Goal: Answer question/provide support: Answer question/provide support

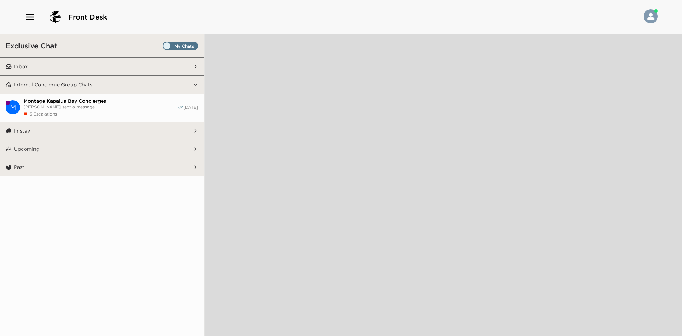
click at [185, 42] on span "Set all destinations" at bounding box center [181, 46] width 36 height 9
click at [164, 47] on input "Set all destinations" at bounding box center [164, 47] width 0 height 0
click at [127, 70] on button "Inbox" at bounding box center [102, 67] width 181 height 18
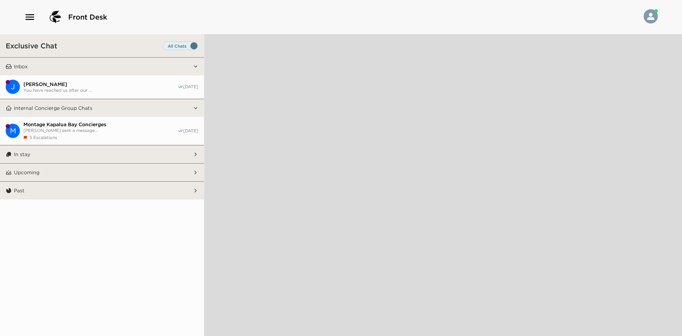
click at [127, 70] on button "Inbox" at bounding box center [102, 67] width 181 height 18
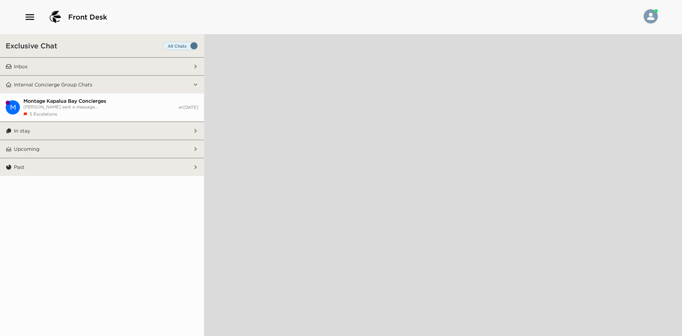
click at [27, 20] on icon "button" at bounding box center [29, 16] width 11 height 11
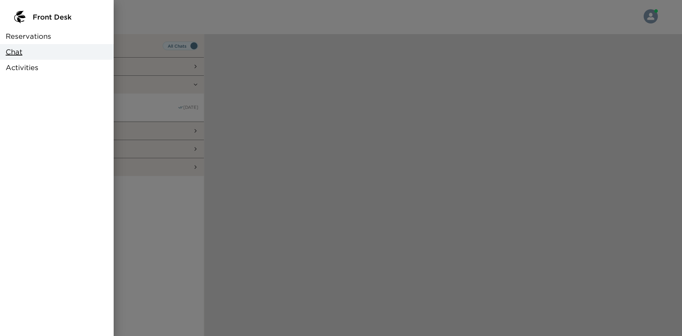
click at [160, 109] on div at bounding box center [341, 168] width 682 height 336
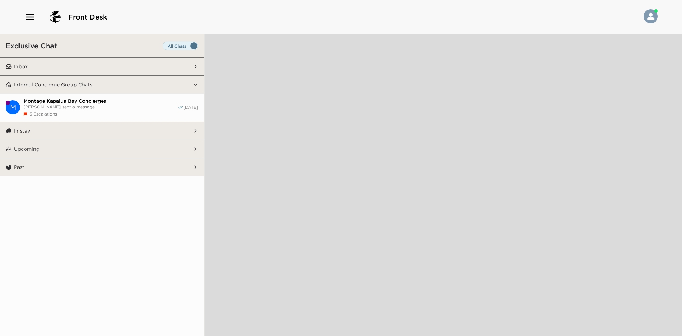
click at [139, 103] on span "Montage Kapalua Bay Concierges" at bounding box center [100, 101] width 154 height 6
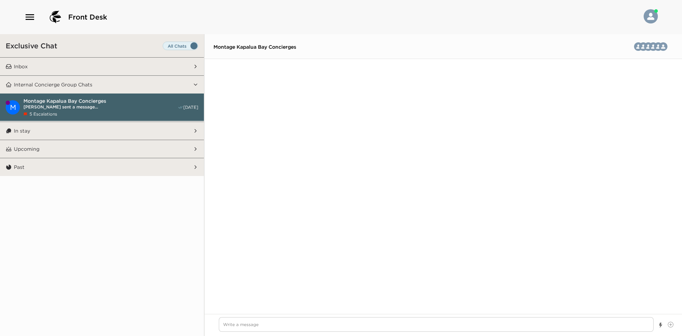
scroll to position [2318, 0]
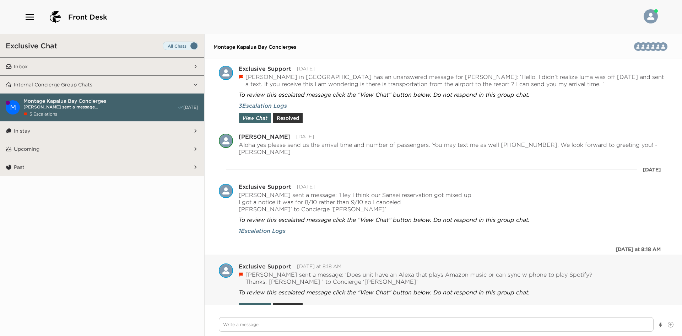
click at [293, 303] on div "Exclusive Support [DATE] at 8:18 AM [PERSON_NAME] sent a message: ‘Does unit ha…" at bounding box center [442, 284] width 477 height 60
click at [293, 302] on button "Resolved" at bounding box center [287, 307] width 29 height 10
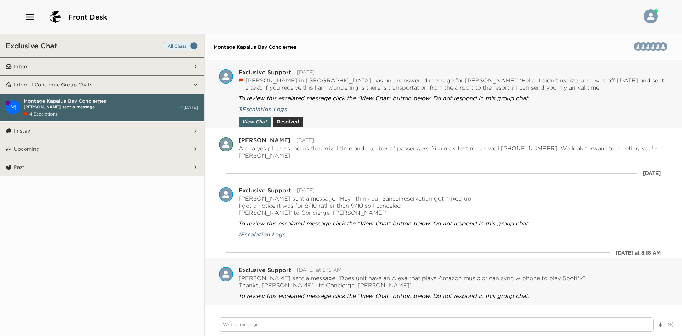
scroll to position [2306, 0]
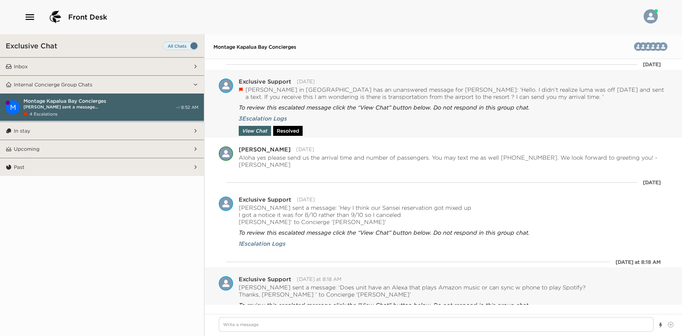
click at [293, 130] on button "Resolved" at bounding box center [287, 131] width 29 height 10
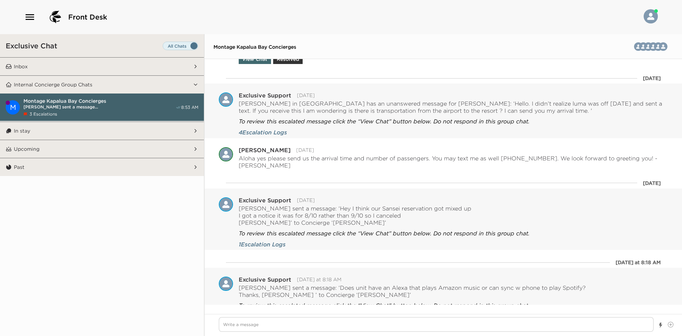
scroll to position [2075, 0]
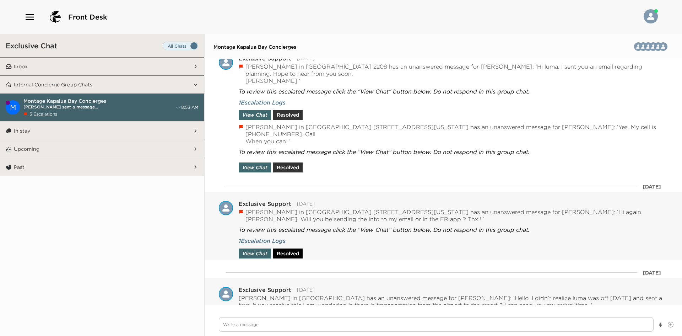
click at [287, 248] on button "Resolved" at bounding box center [287, 253] width 29 height 10
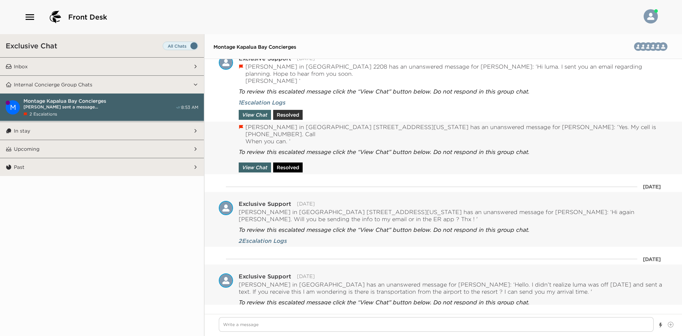
click at [289, 162] on button "Resolved" at bounding box center [287, 167] width 29 height 10
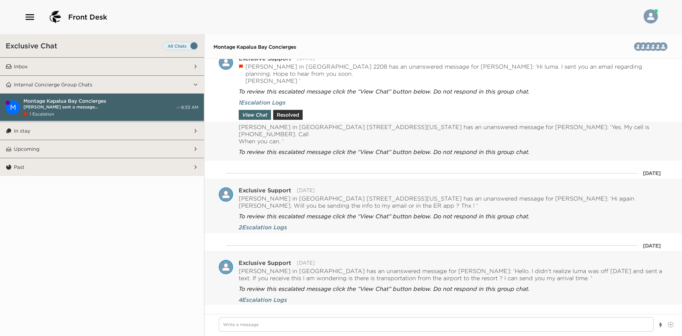
click at [289, 121] on div "[PERSON_NAME] in [GEOGRAPHIC_DATA] [STREET_ADDRESS][US_STATE] has an unanswered…" at bounding box center [442, 140] width 477 height 39
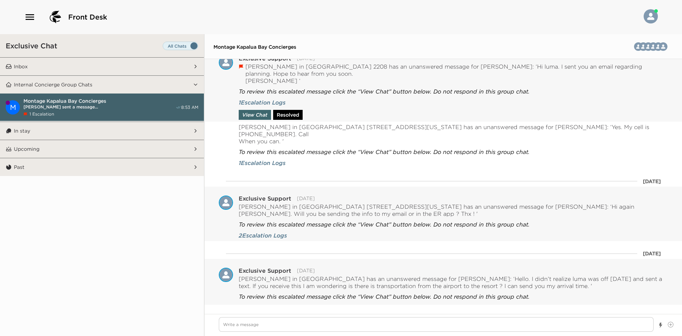
click at [289, 110] on button "Resolved" at bounding box center [287, 115] width 29 height 10
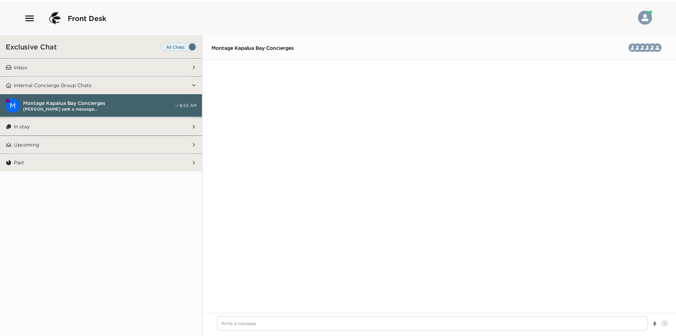
scroll to position [1947, 0]
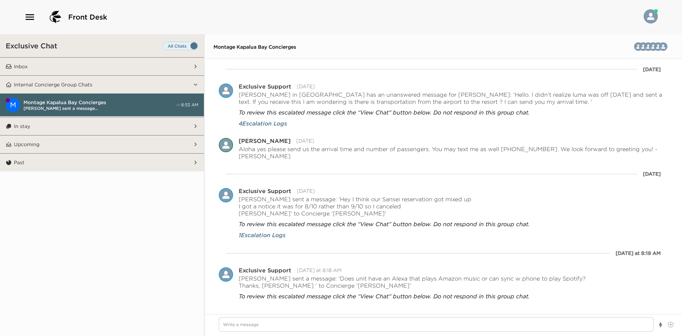
type textarea "x"
click at [30, 21] on icon "button" at bounding box center [29, 16] width 11 height 11
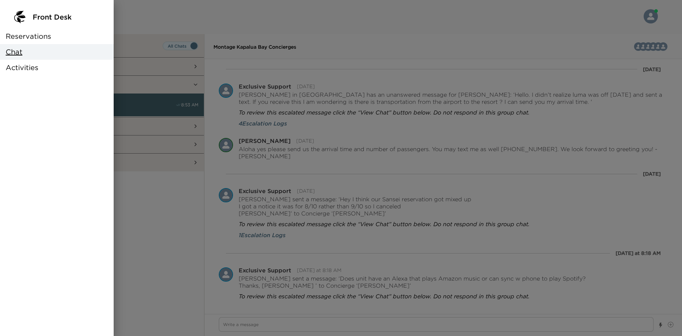
click at [38, 38] on span "Reservations" at bounding box center [28, 36] width 45 height 10
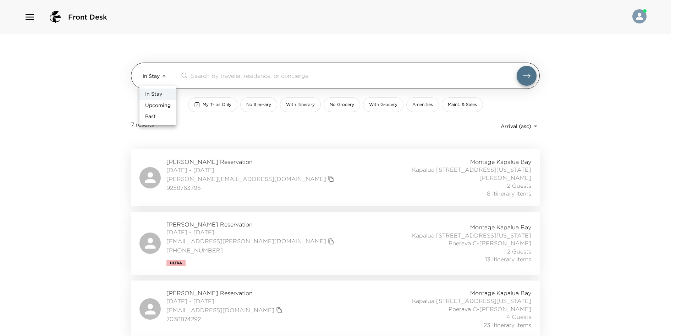
click at [166, 76] on body "Front Desk In Stay In-Stay ​ My Trips Only No Itinerary With Itinerary No Groce…" at bounding box center [338, 168] width 676 height 336
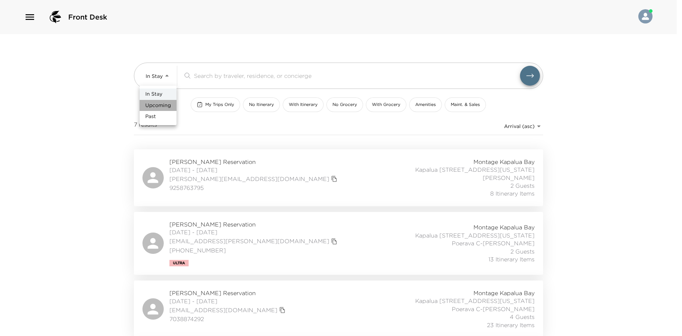
click at [161, 102] on span "Upcoming" at bounding box center [158, 105] width 26 height 7
type input "Upcoming"
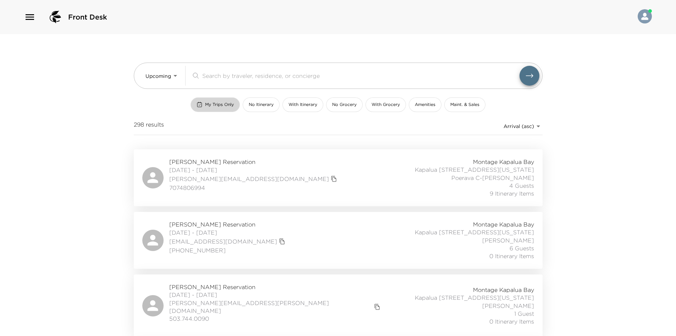
click at [202, 105] on rect "button" at bounding box center [199, 105] width 4 height 4
